Goal: Browse casually: Explore the website without a specific task or goal

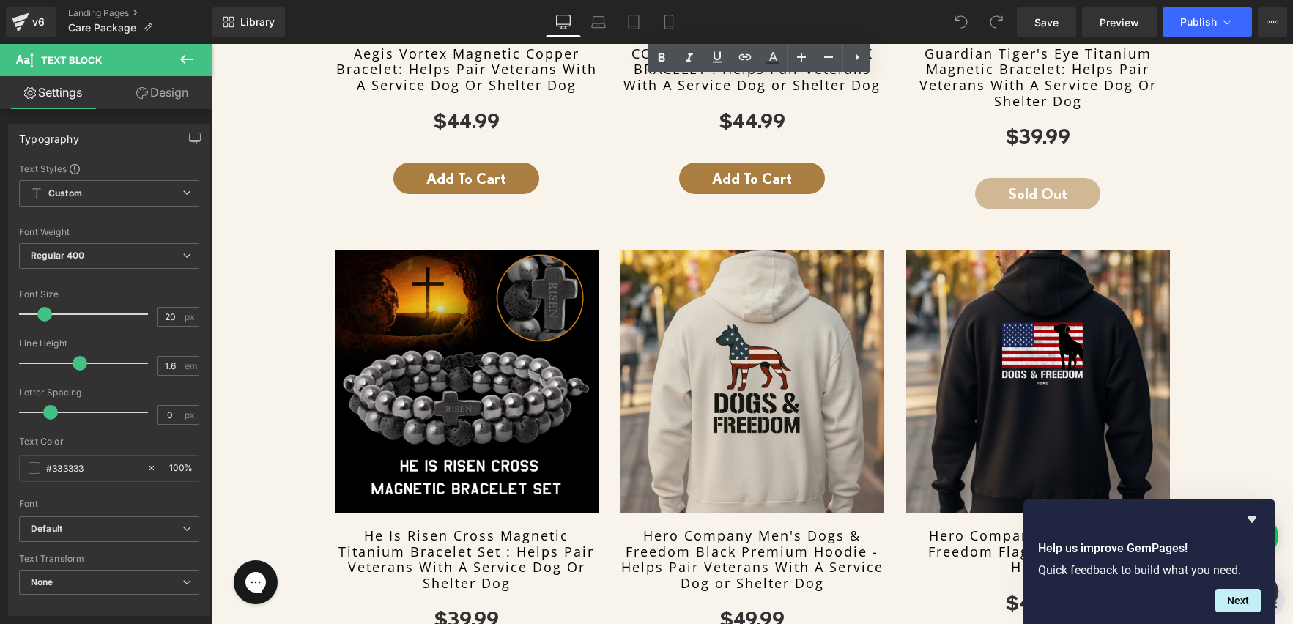
scroll to position [654, 0]
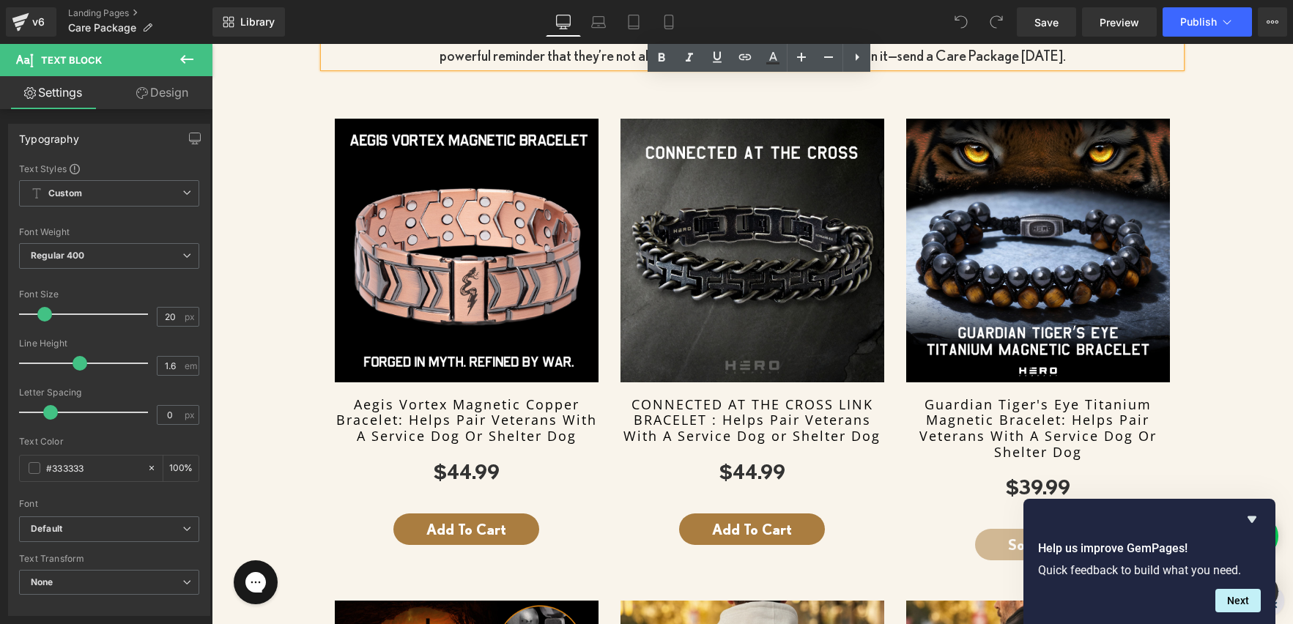
click at [1220, 96] on div "A Hero Care Package can mean the difference between hope and hardship for a Vet…" at bounding box center [753, 553] width 1082 height 1112
